Goal: Information Seeking & Learning: Understand process/instructions

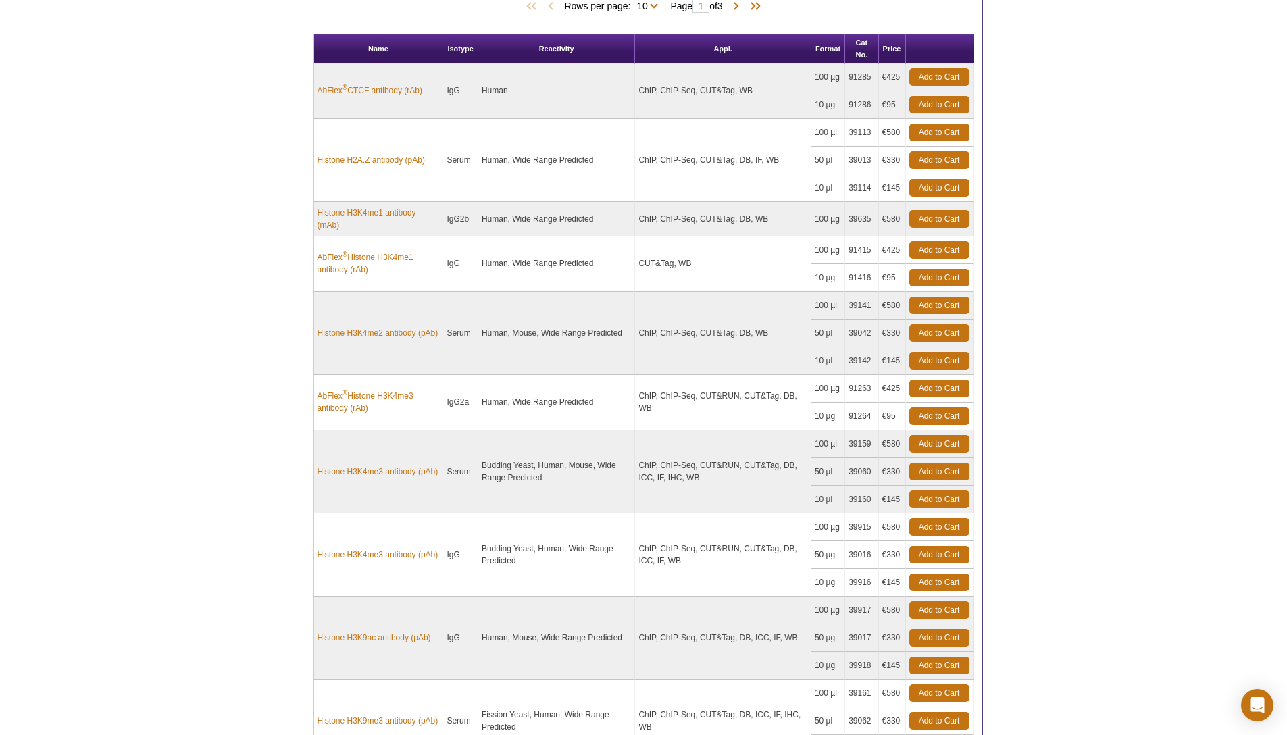
scroll to position [877, 0]
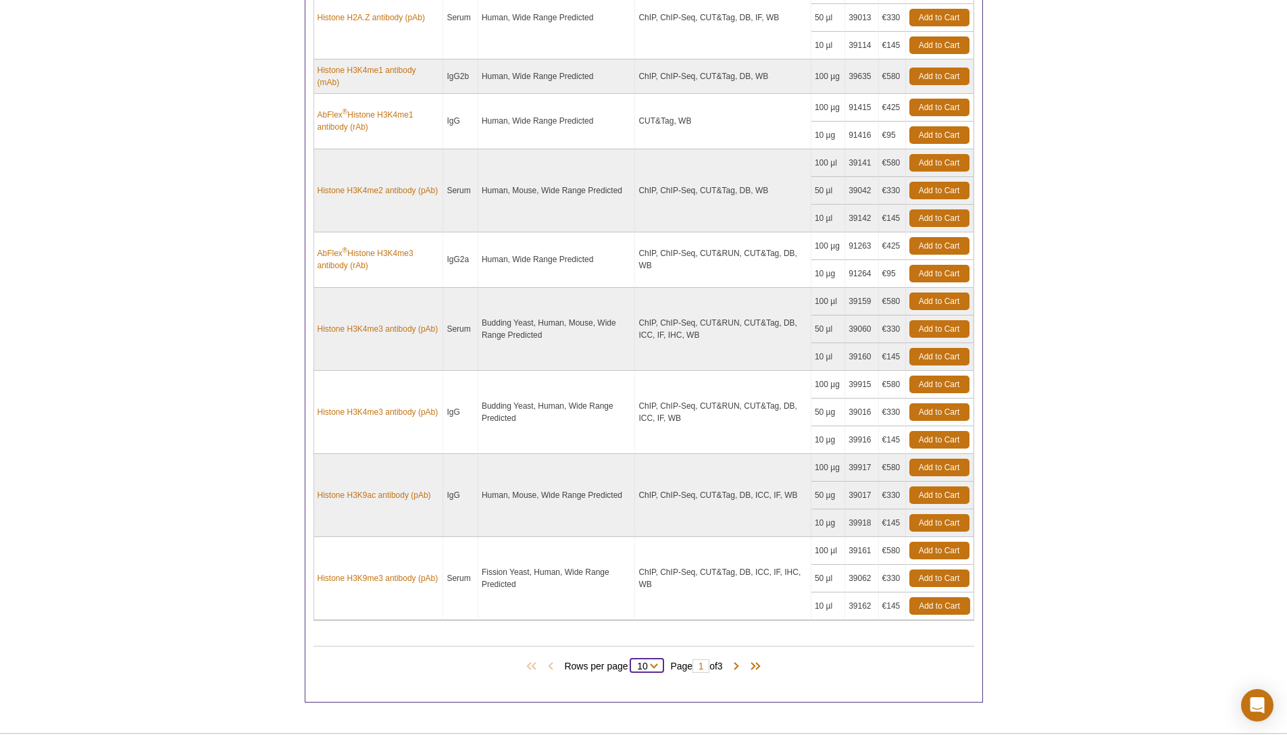
click at [648, 665] on select "10 25 All" at bounding box center [642, 669] width 24 height 12
select select "27"
click at [633, 663] on select "10 25 All" at bounding box center [642, 669] width 24 height 12
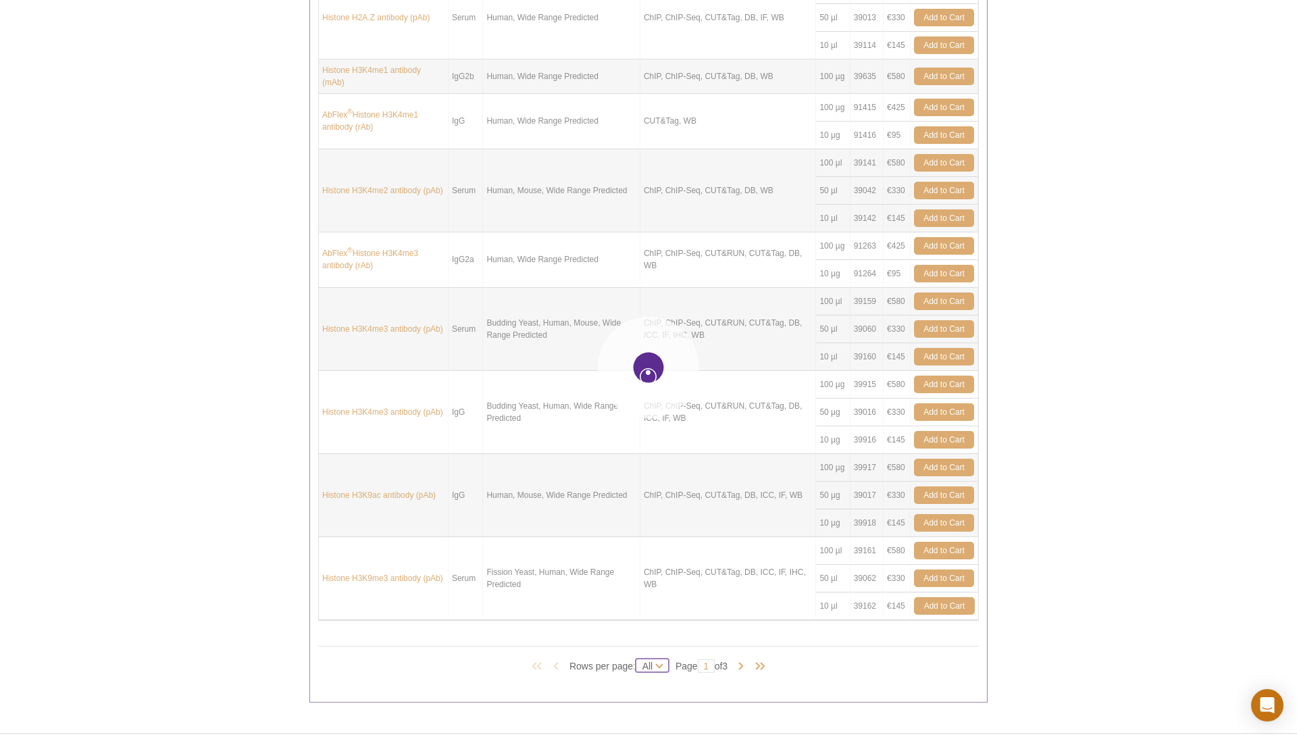
select select "27"
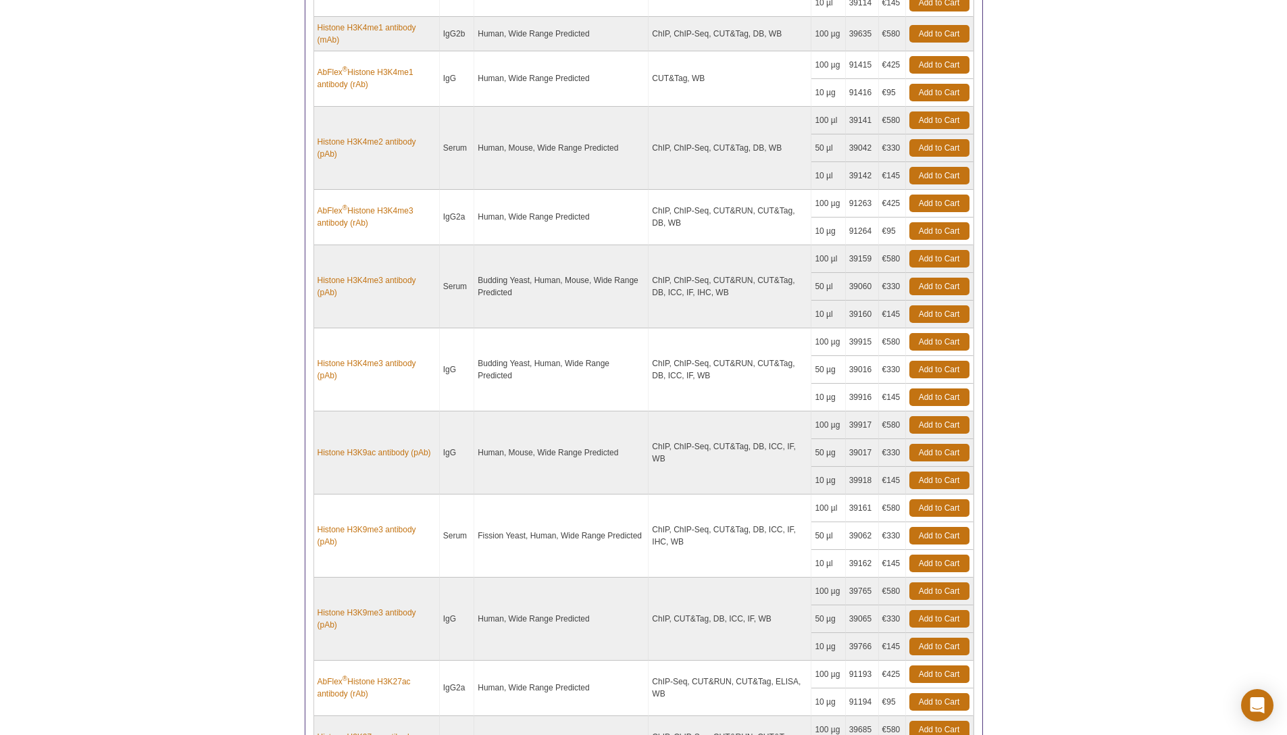
scroll to position [1006, 0]
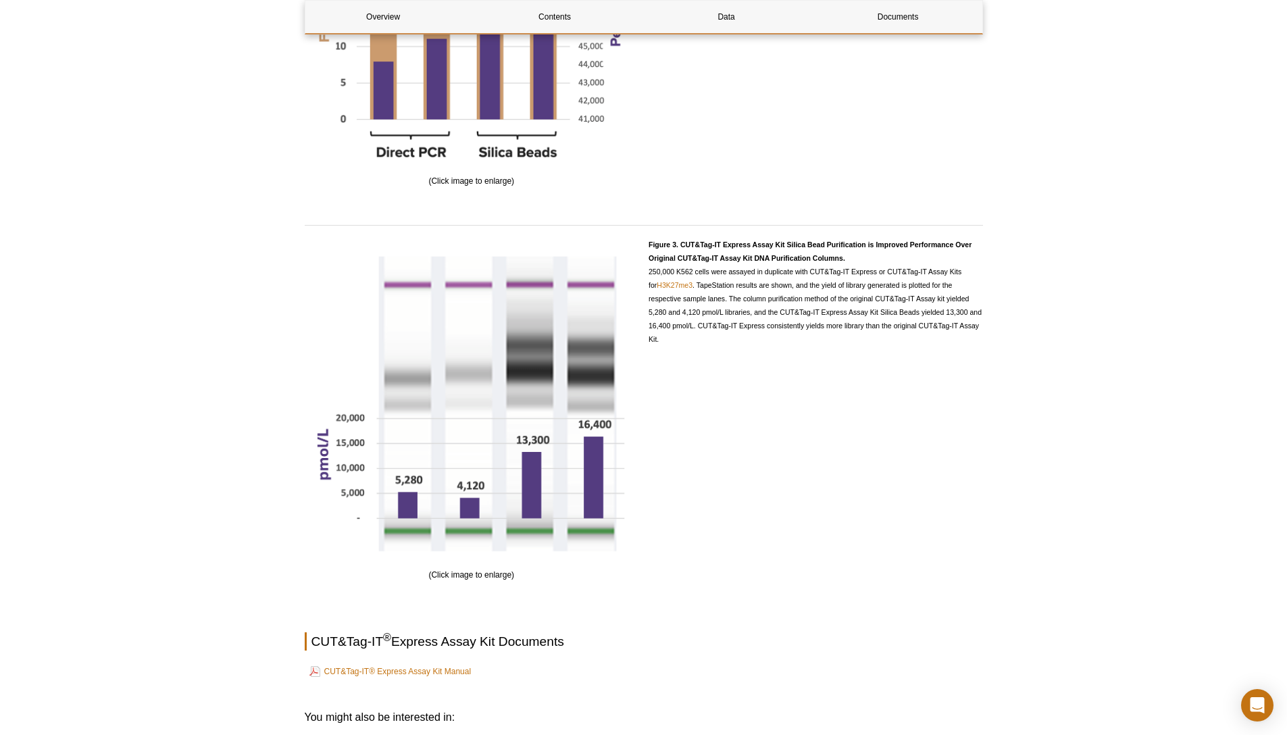
scroll to position [2040, 0]
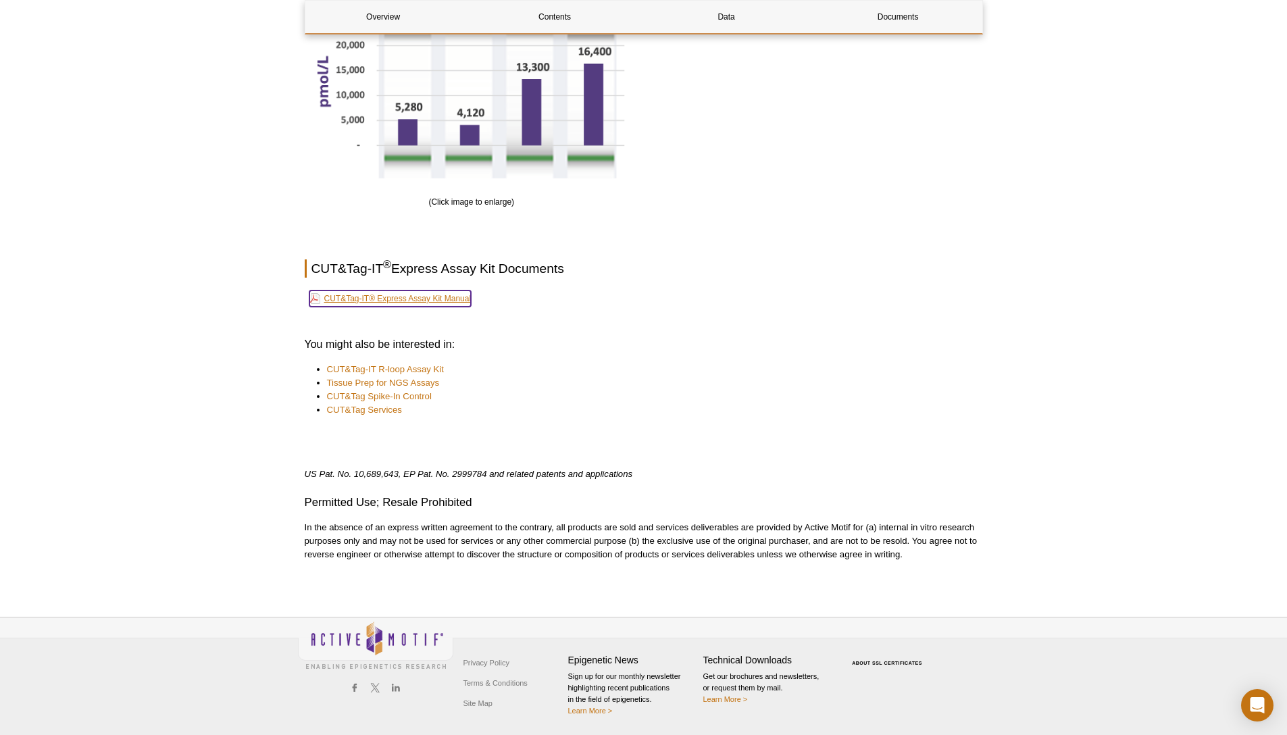
click at [430, 299] on link "CUT&Tag-IT® Express Assay Kit Manual" at bounding box center [390, 298] width 162 height 16
